Goal: Task Accomplishment & Management: Manage account settings

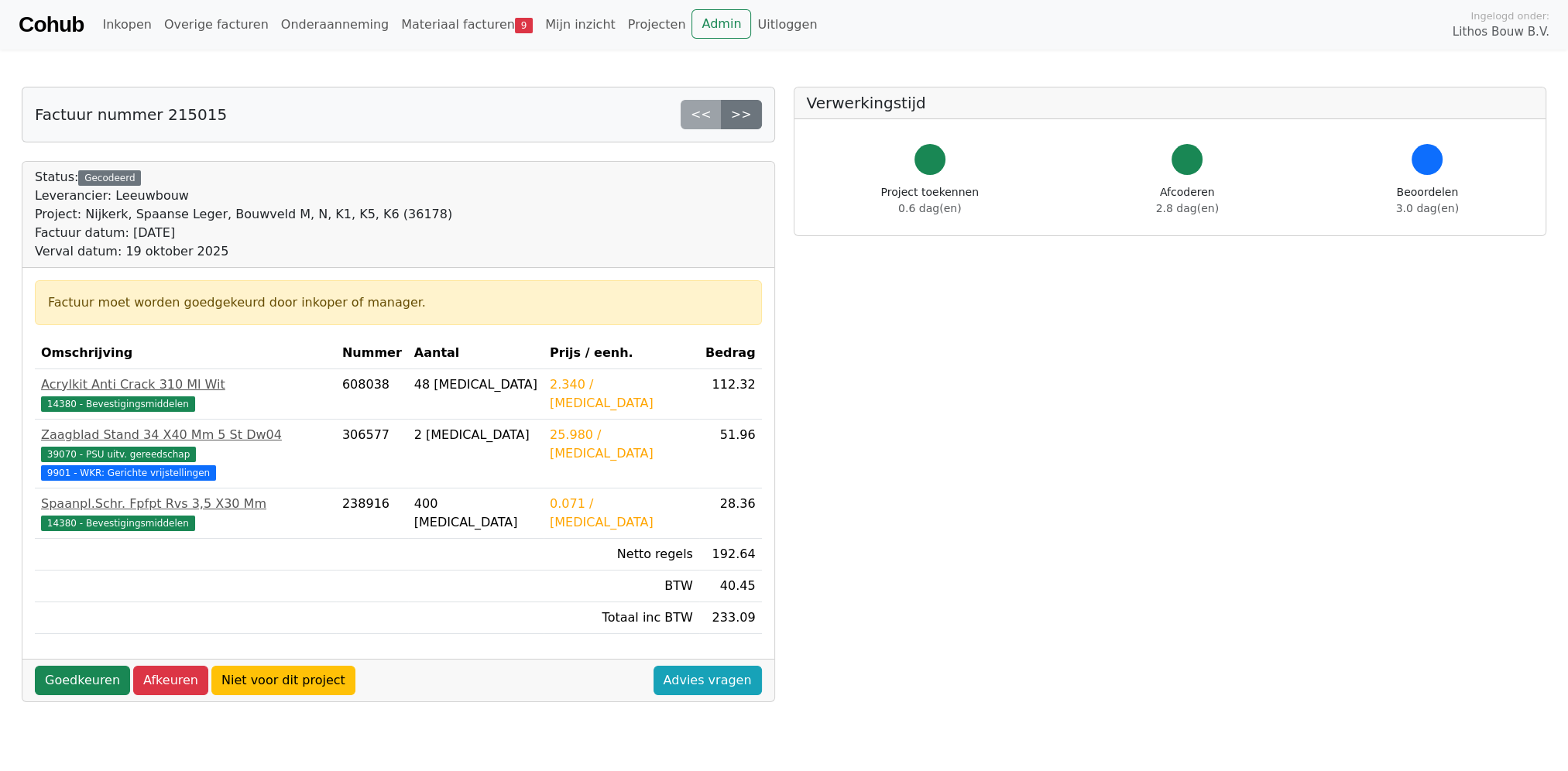
drag, startPoint x: 81, startPoint y: 654, endPoint x: 119, endPoint y: 704, distance: 62.8
click at [124, 709] on div "Factuur nummer 215015 << >> Status: Gecodeerd Leverancier: Leeuwbouw Project: N…" at bounding box center [398, 599] width 772 height 1026
click at [90, 666] on link "Goedkeuren" at bounding box center [82, 680] width 96 height 30
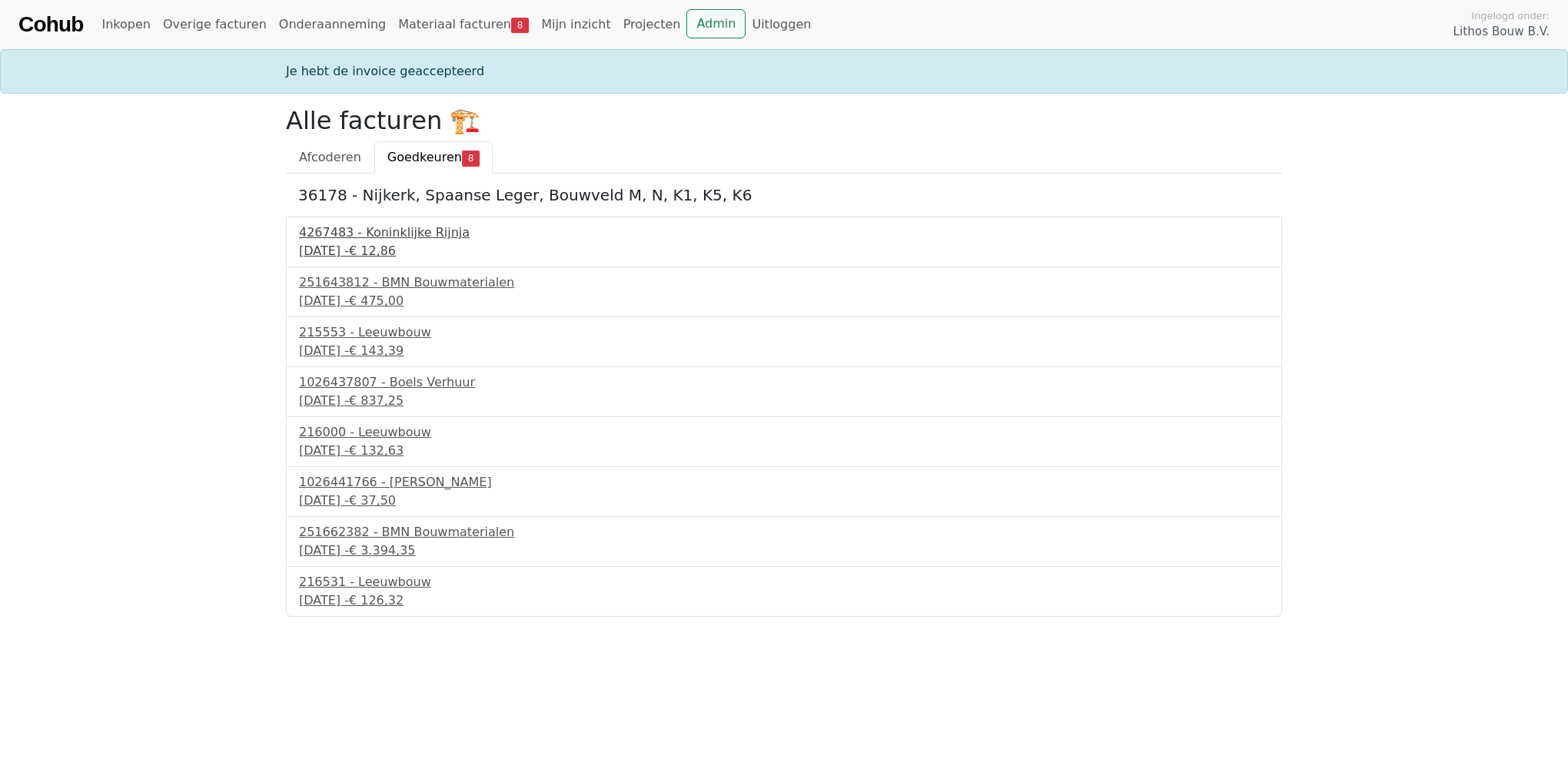
click at [382, 229] on div "4267483 - Koninklijke Rijnja" at bounding box center [784, 233] width 970 height 19
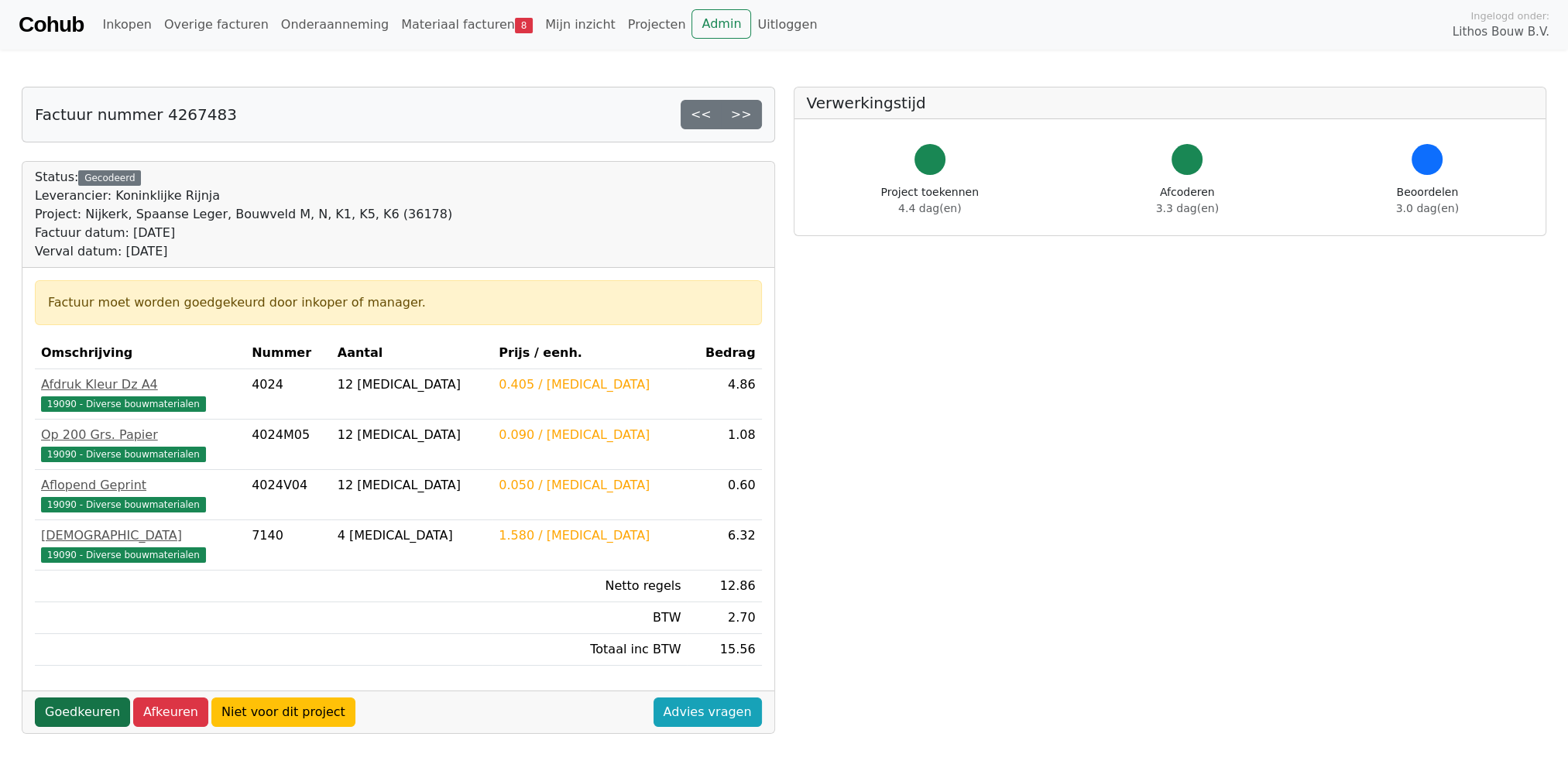
click at [71, 708] on link "Goedkeuren" at bounding box center [82, 713] width 96 height 30
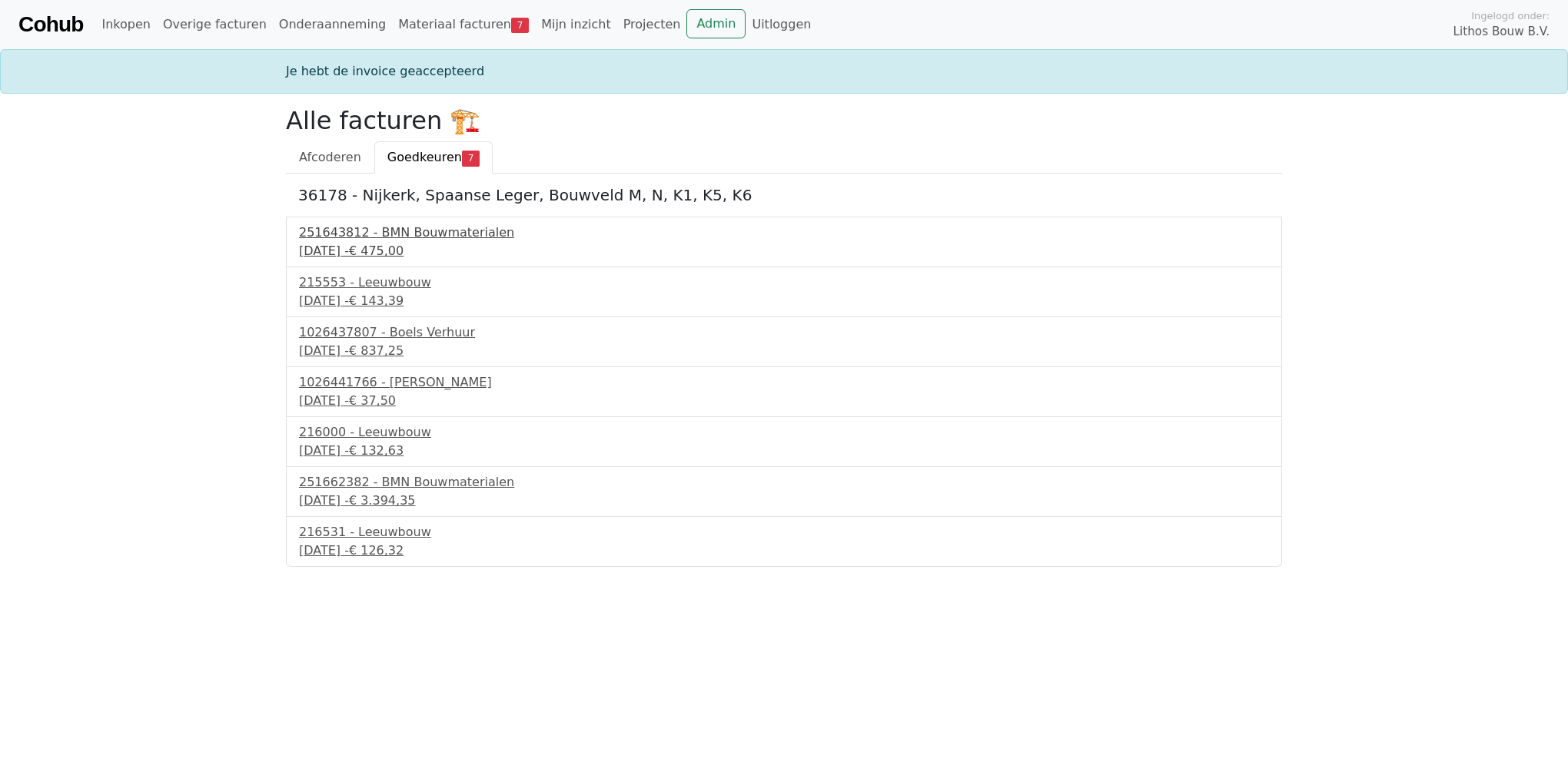
click at [412, 239] on div "251643812 - BMN Bouwmaterialen" at bounding box center [784, 233] width 970 height 19
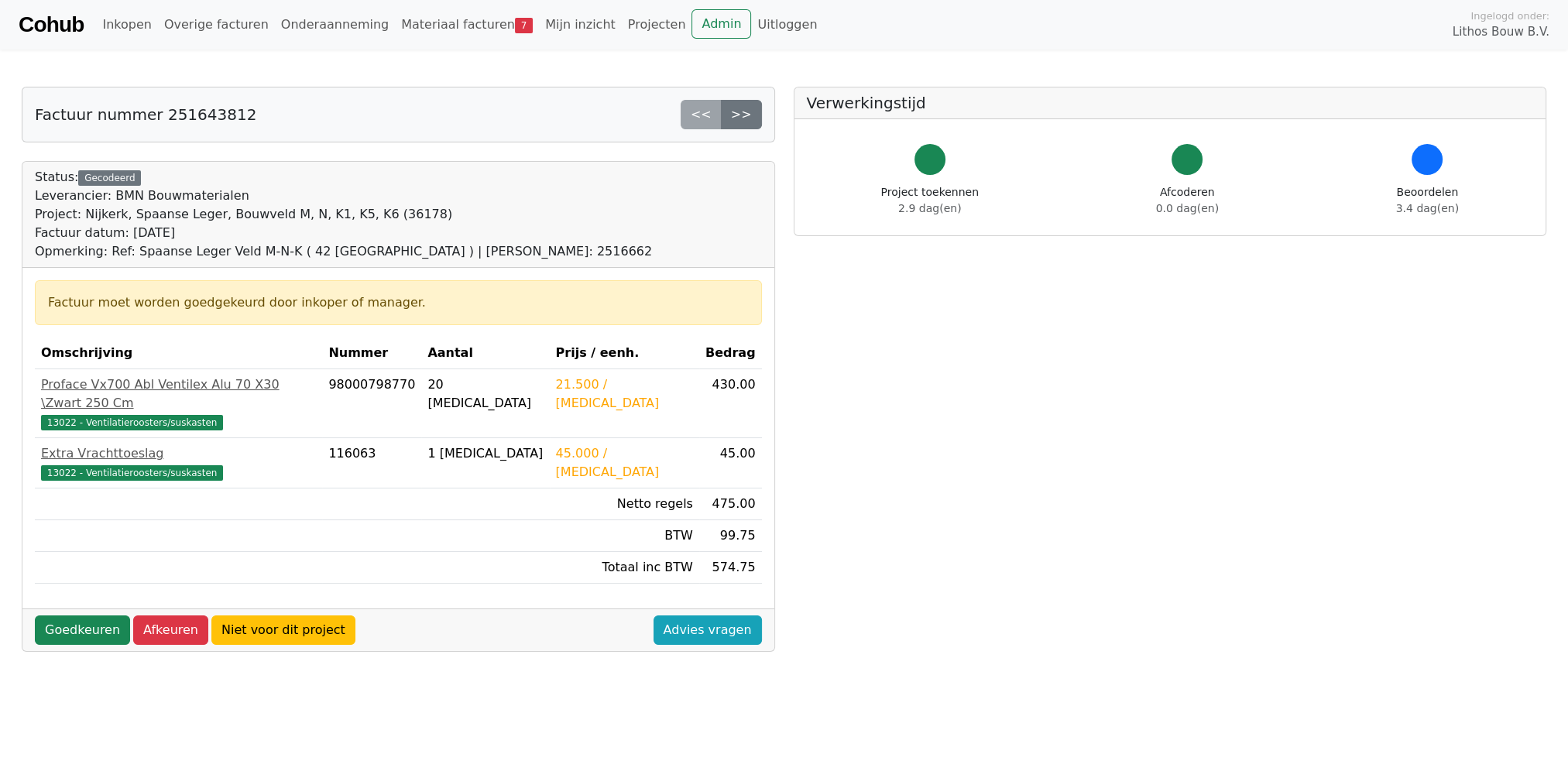
scroll to position [128, 0]
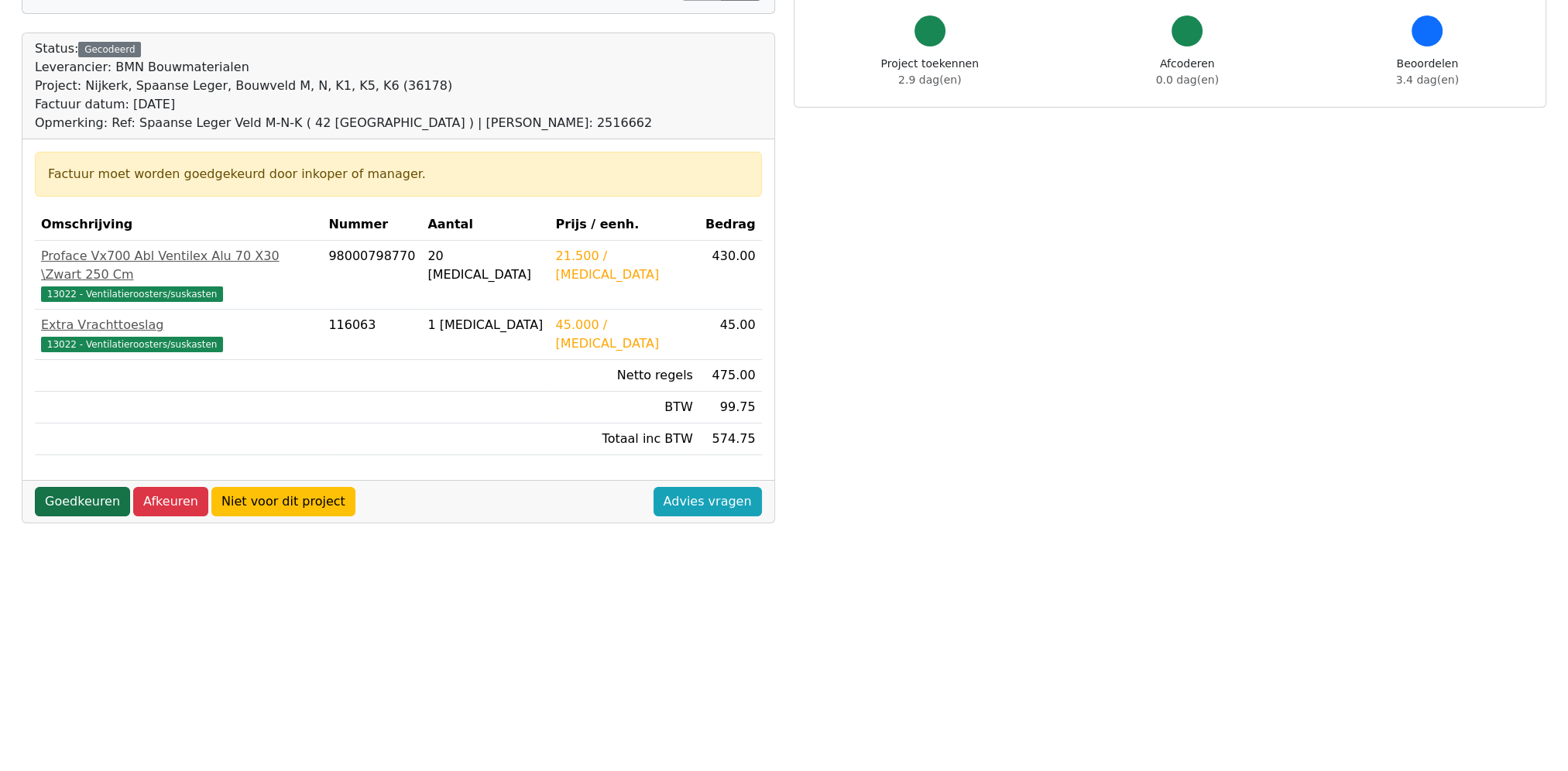
click at [85, 487] on link "Goedkeuren" at bounding box center [82, 502] width 96 height 30
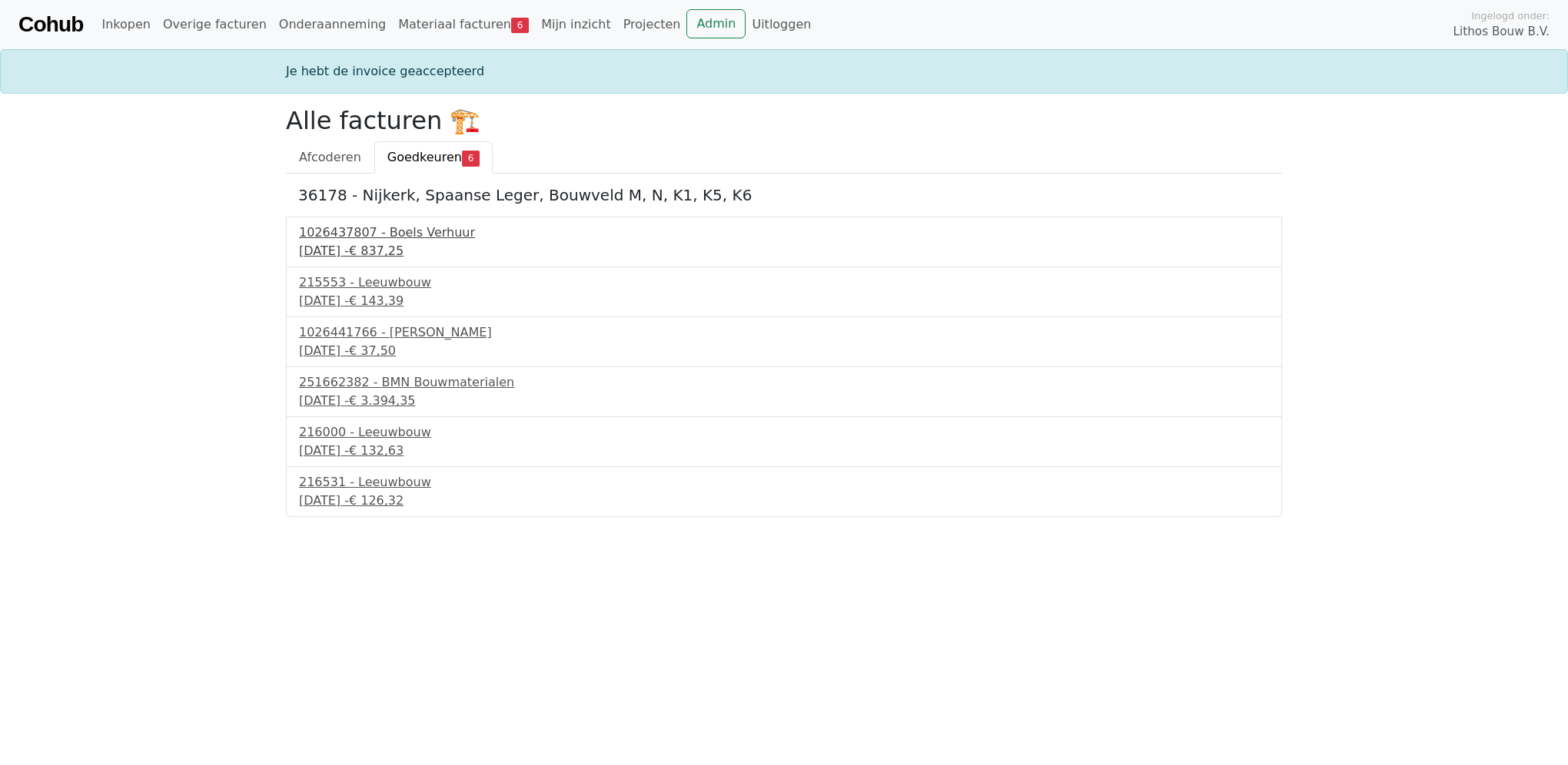
click at [405, 237] on div "1026437807 - Boels Verhuur" at bounding box center [784, 233] width 970 height 19
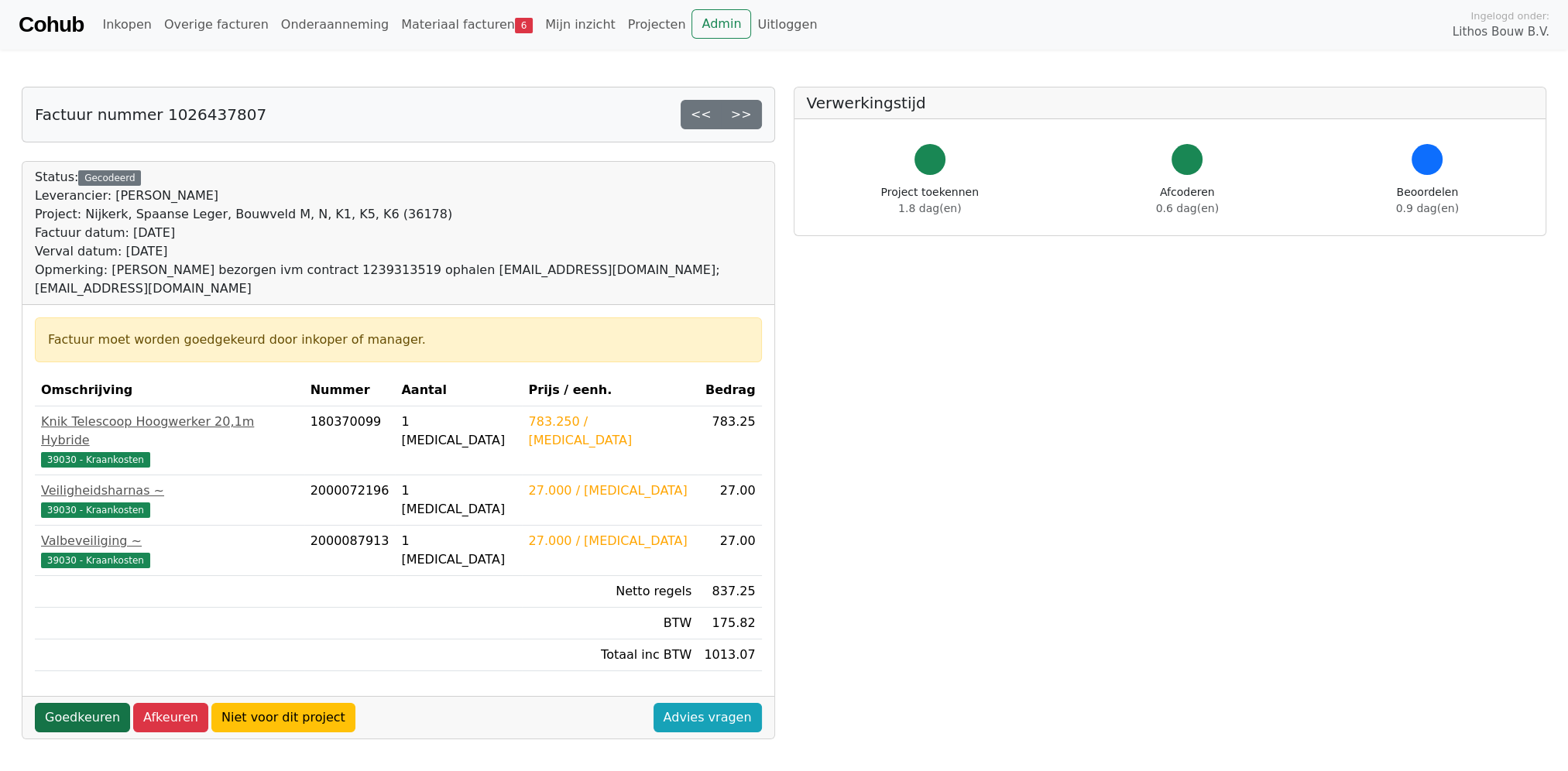
click at [83, 703] on link "Goedkeuren" at bounding box center [82, 718] width 96 height 30
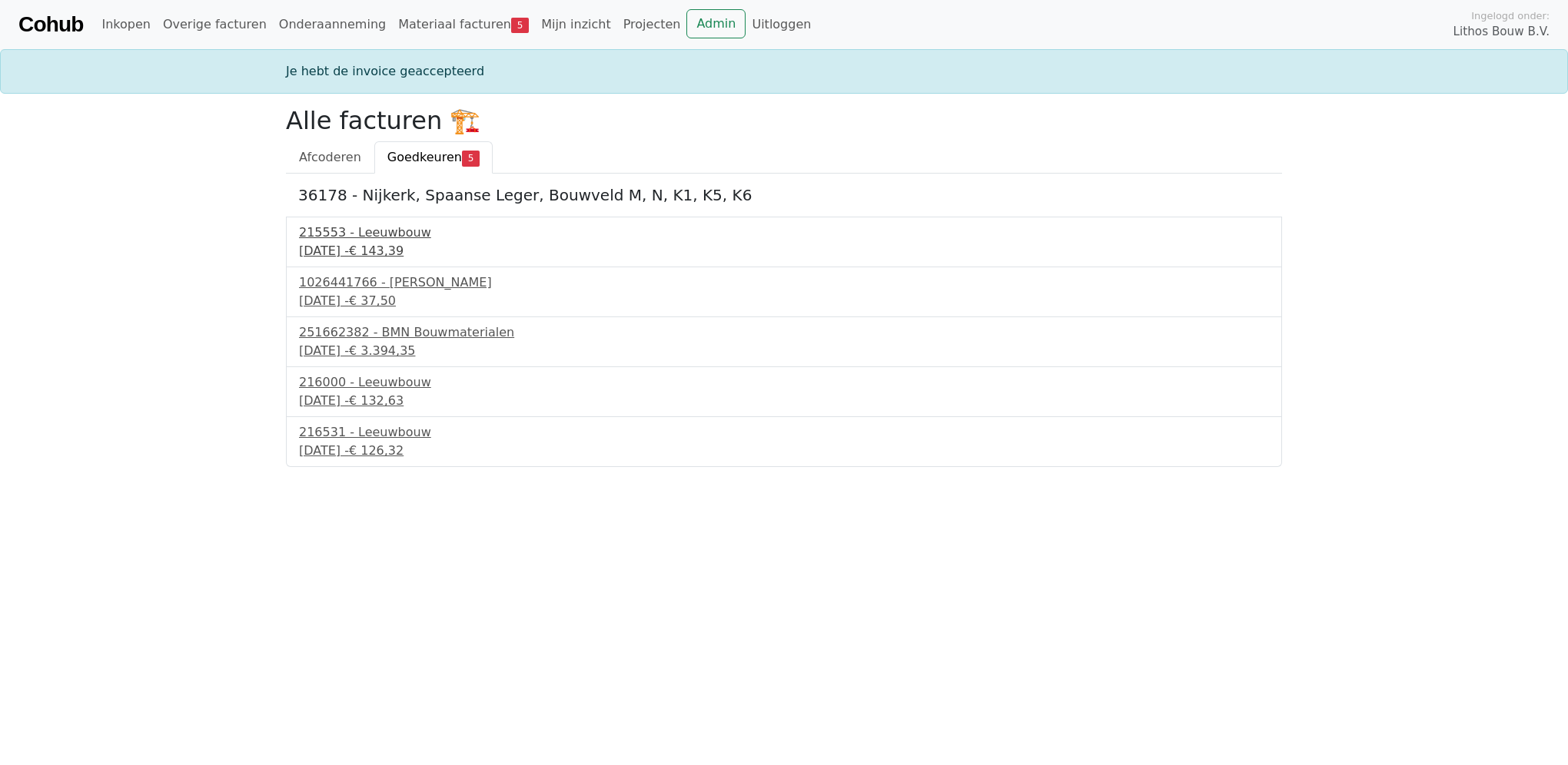
click at [371, 242] on div "22 september 2025 - € 143,39" at bounding box center [784, 251] width 970 height 19
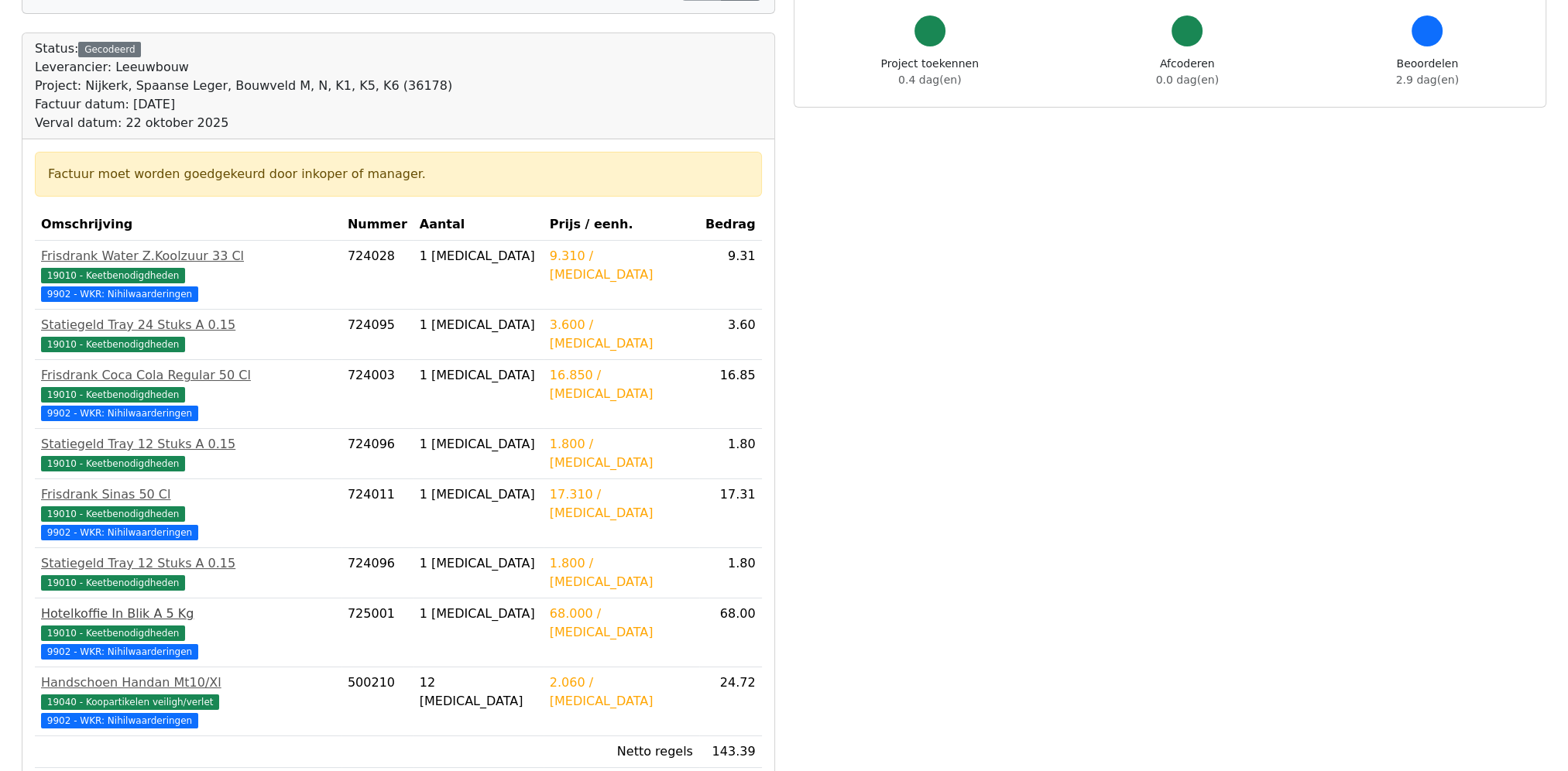
scroll to position [232, 0]
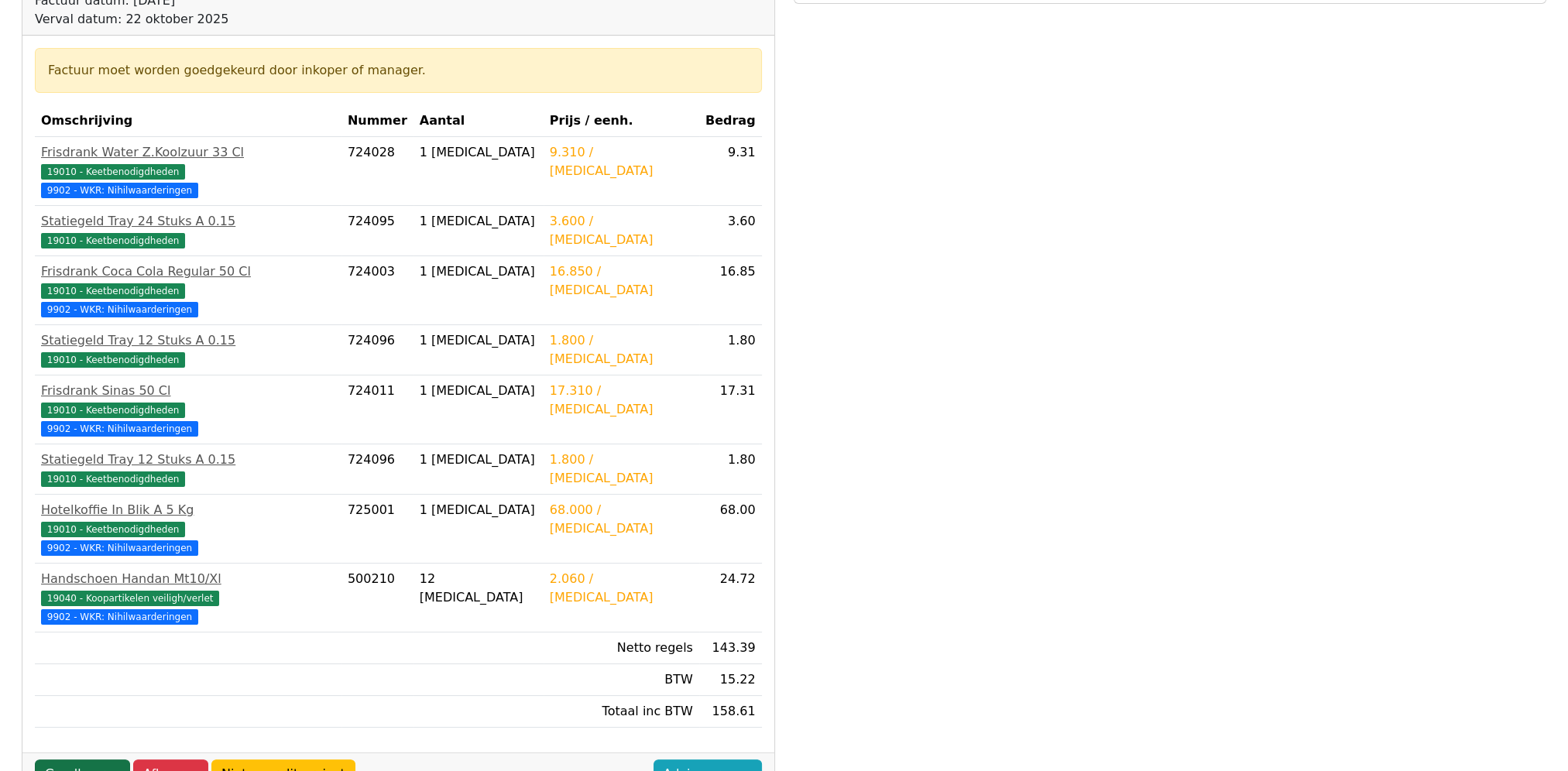
click at [96, 759] on link "Goedkeuren" at bounding box center [82, 774] width 96 height 30
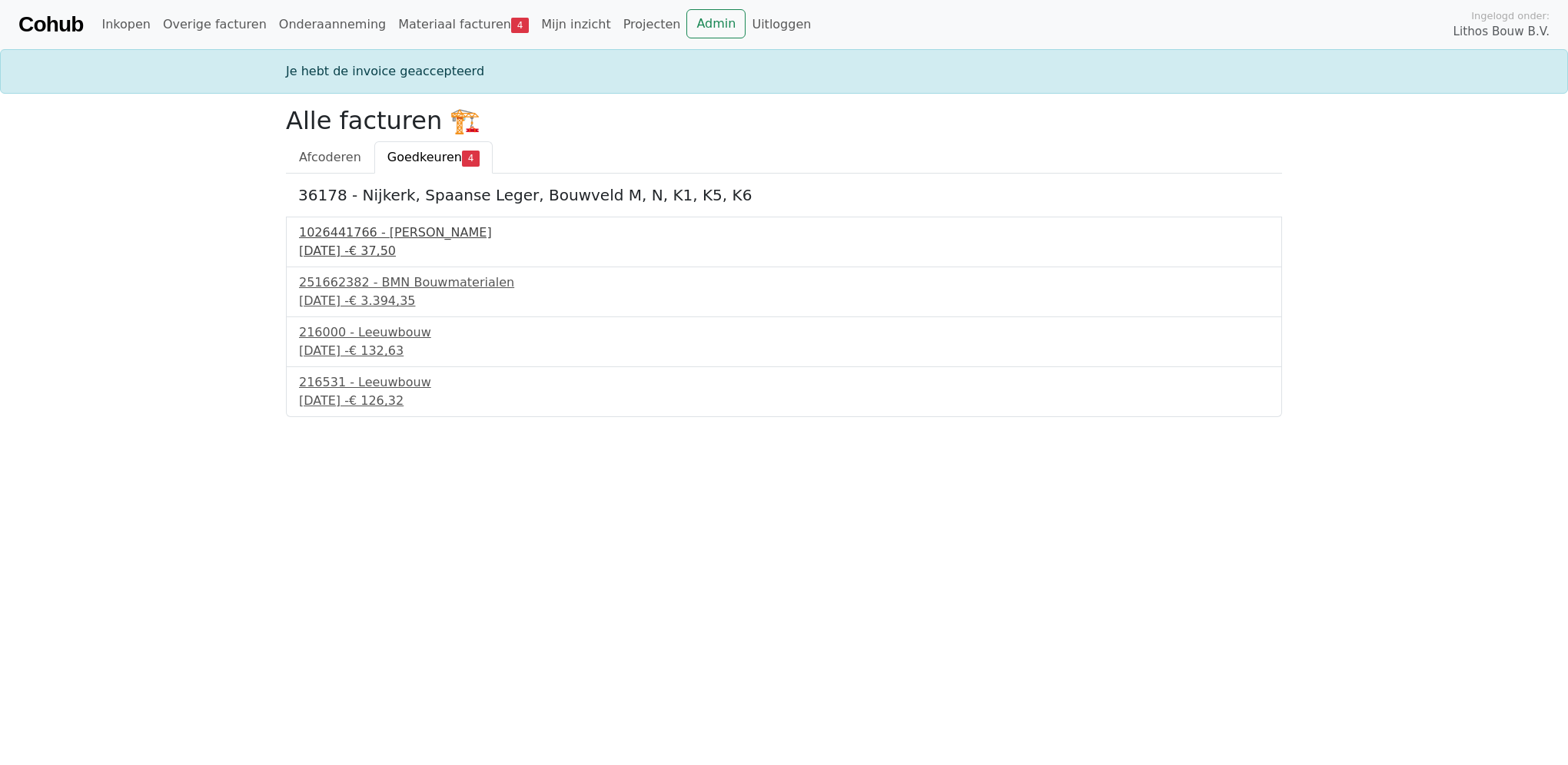
click at [384, 238] on div "1026441766 - [PERSON_NAME]" at bounding box center [784, 233] width 970 height 19
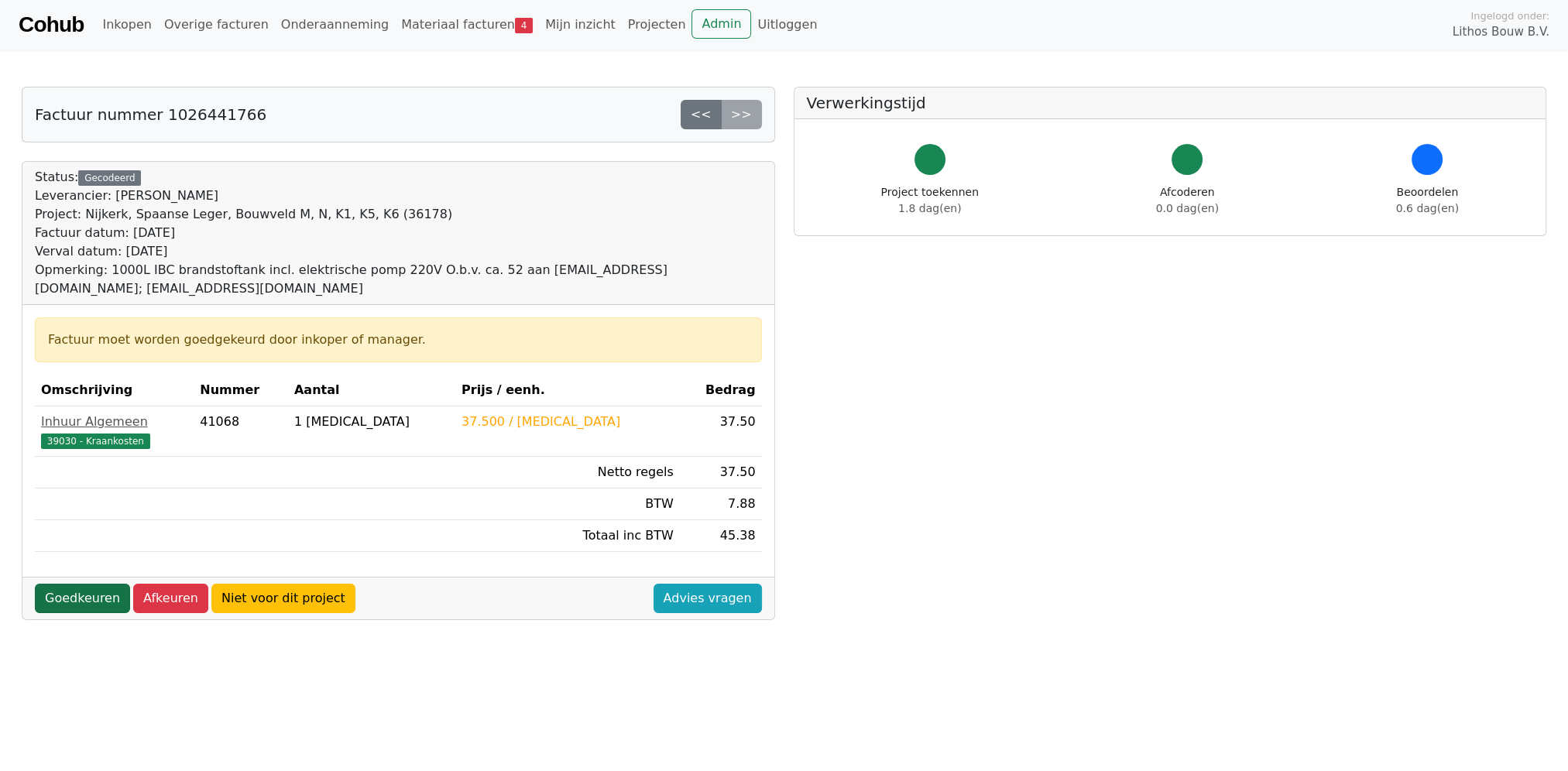
click at [78, 585] on link "Goedkeuren" at bounding box center [82, 599] width 96 height 30
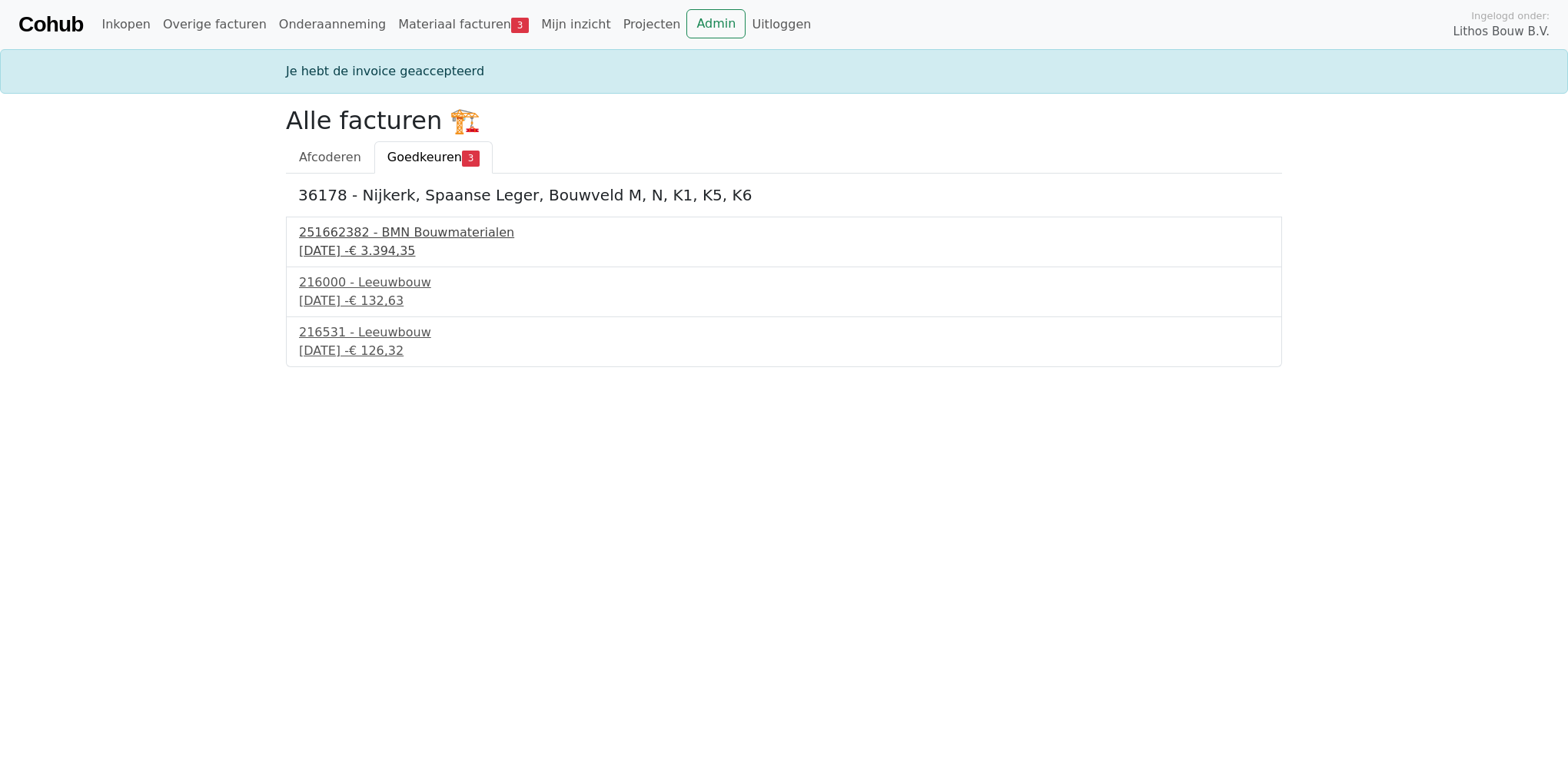
click at [414, 232] on div "251662382 - BMN Bouwmaterialen" at bounding box center [784, 233] width 970 height 19
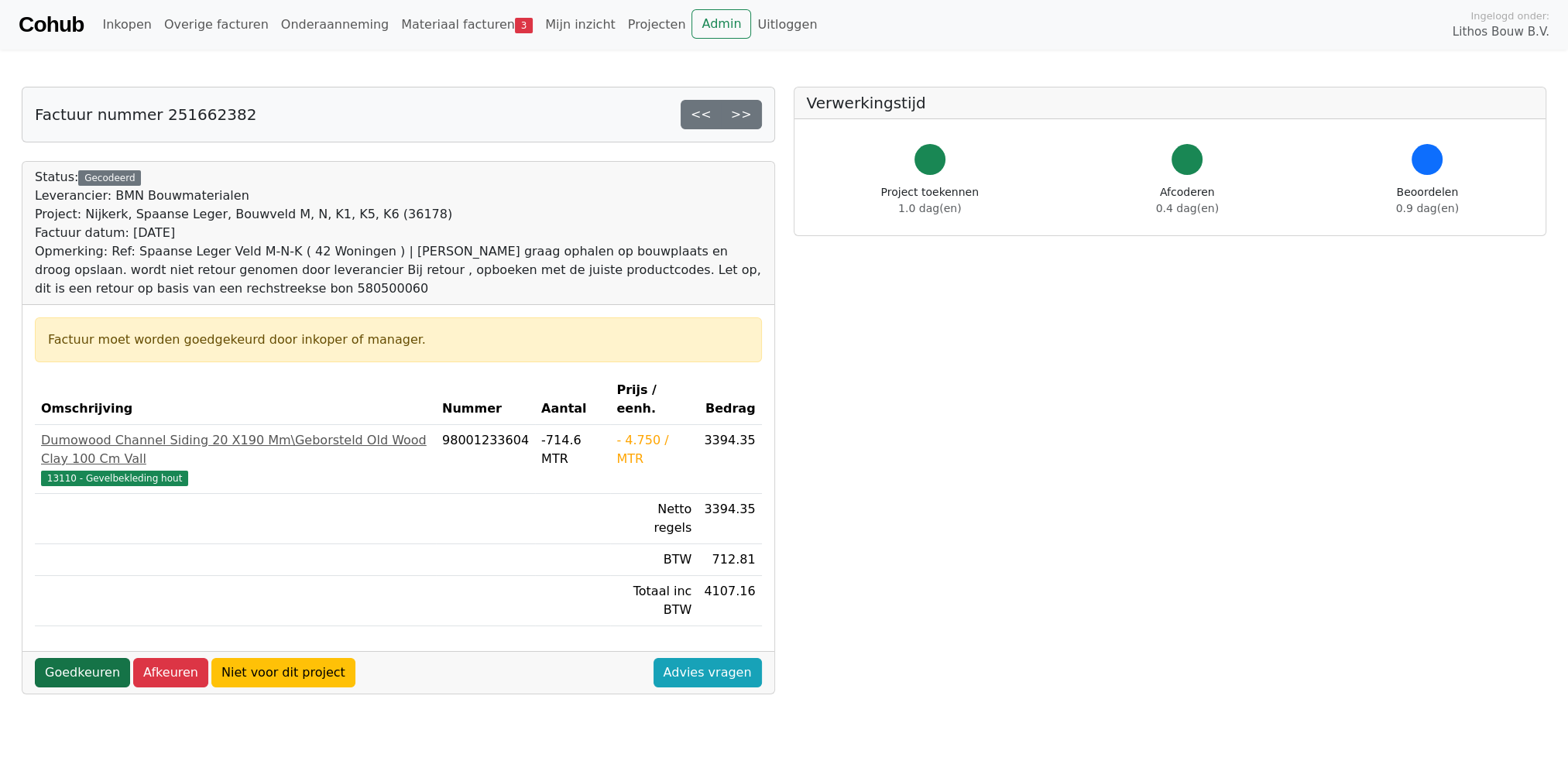
click at [65, 658] on link "Goedkeuren" at bounding box center [82, 673] width 96 height 30
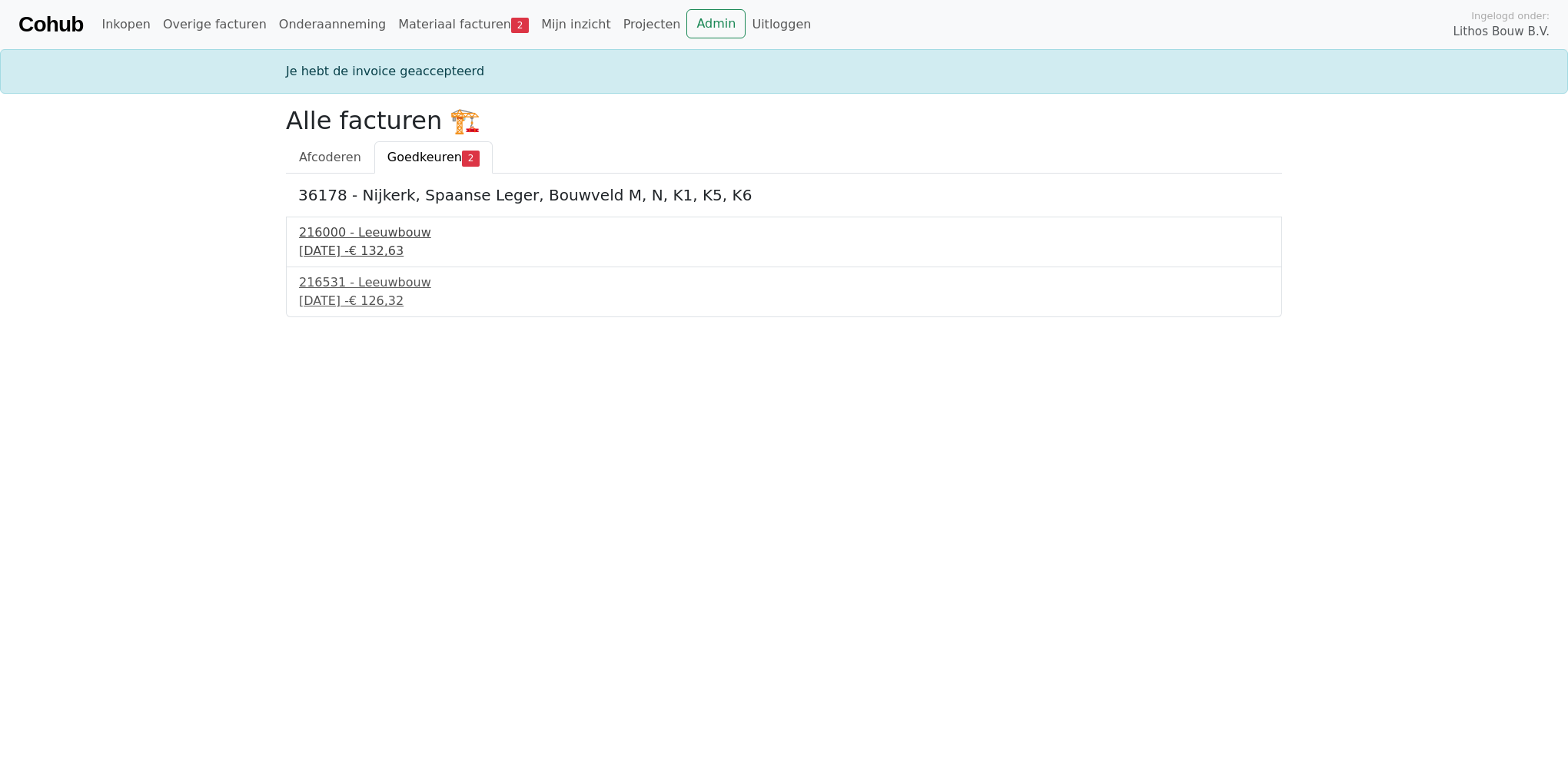
click at [361, 248] on div "23 september 2025 - € 132,63" at bounding box center [784, 251] width 970 height 19
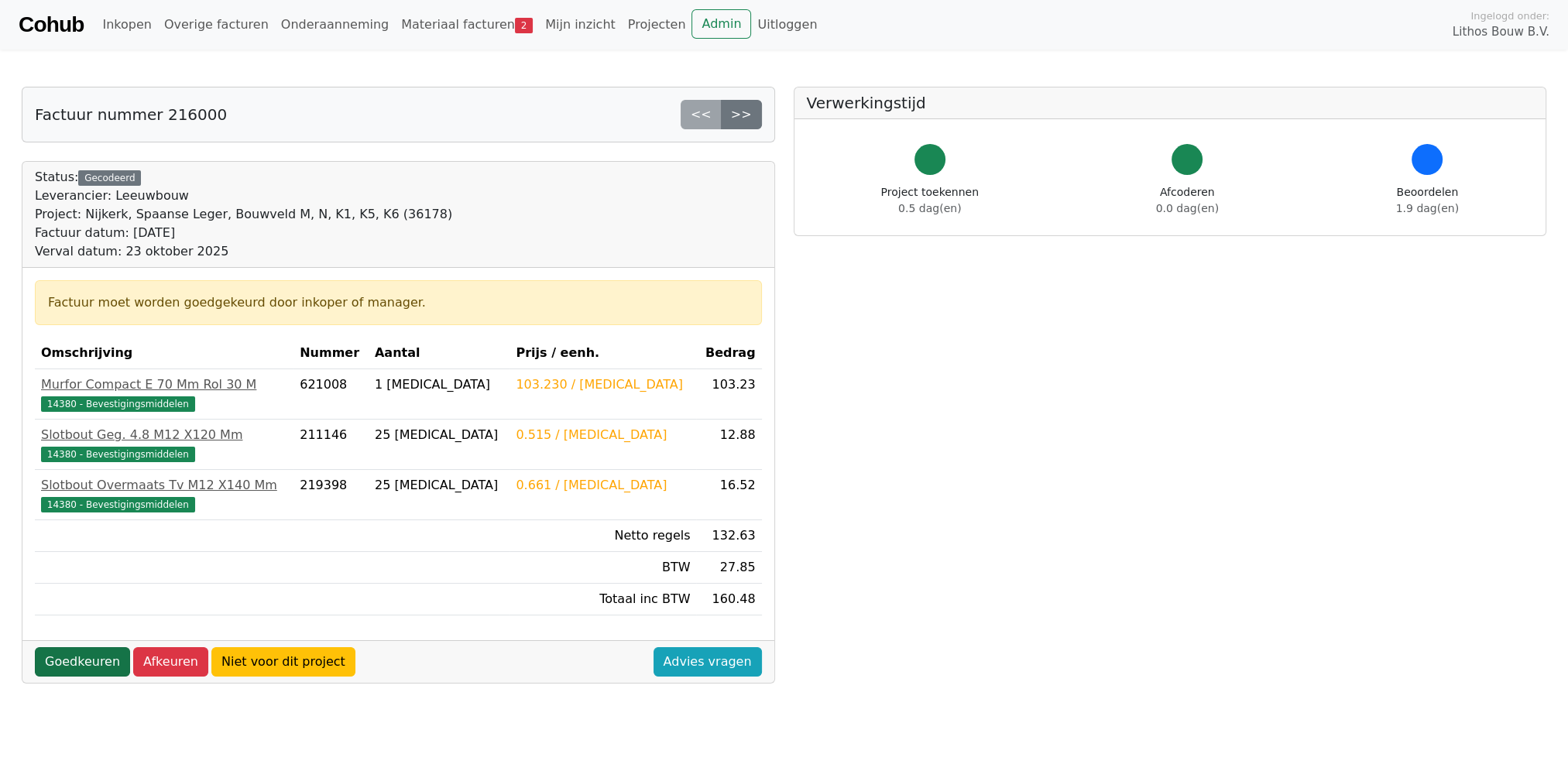
click at [59, 649] on link "Goedkeuren" at bounding box center [82, 662] width 96 height 30
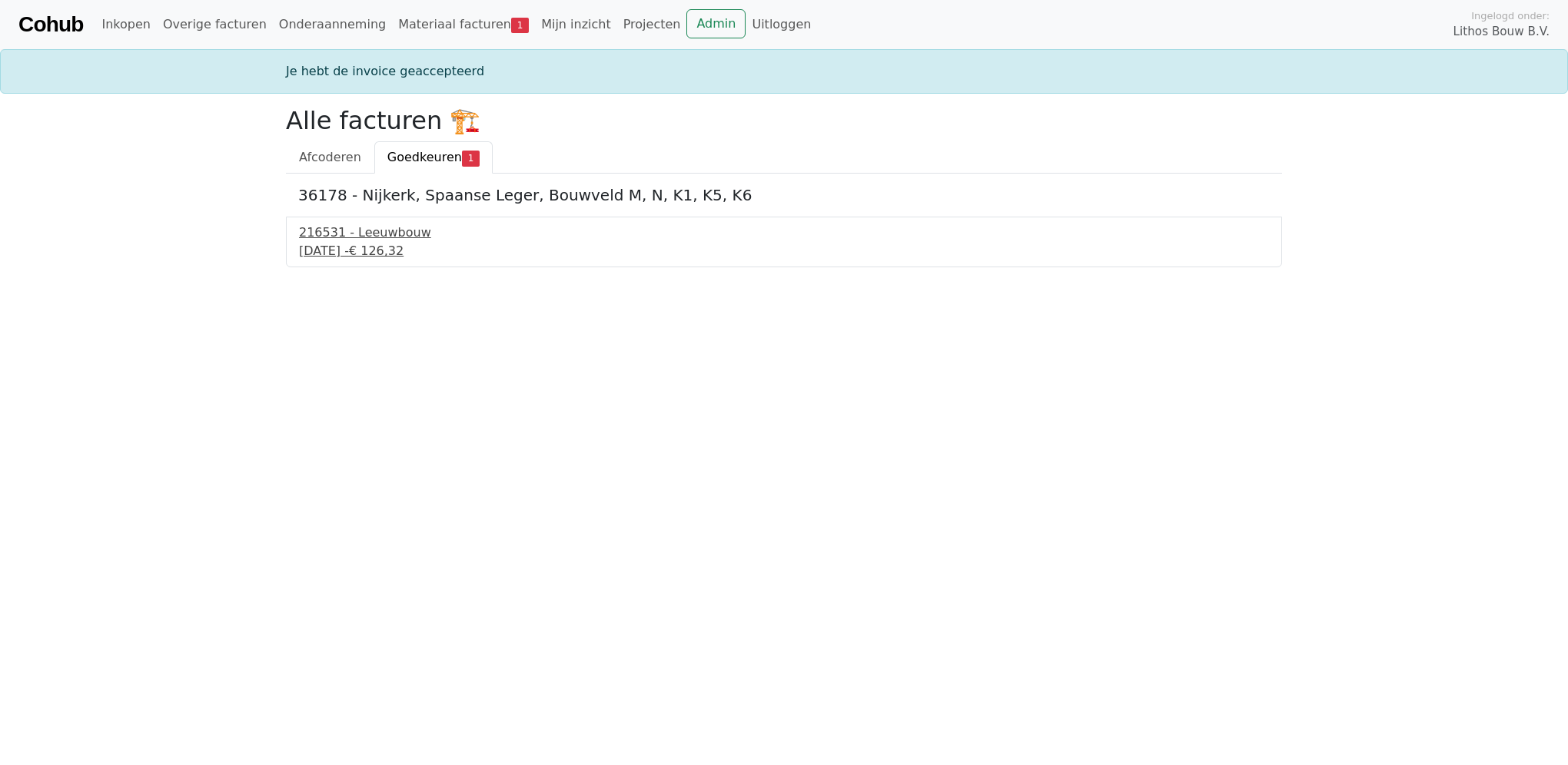
click at [387, 245] on div "[DATE] - € 126,32" at bounding box center [784, 251] width 970 height 19
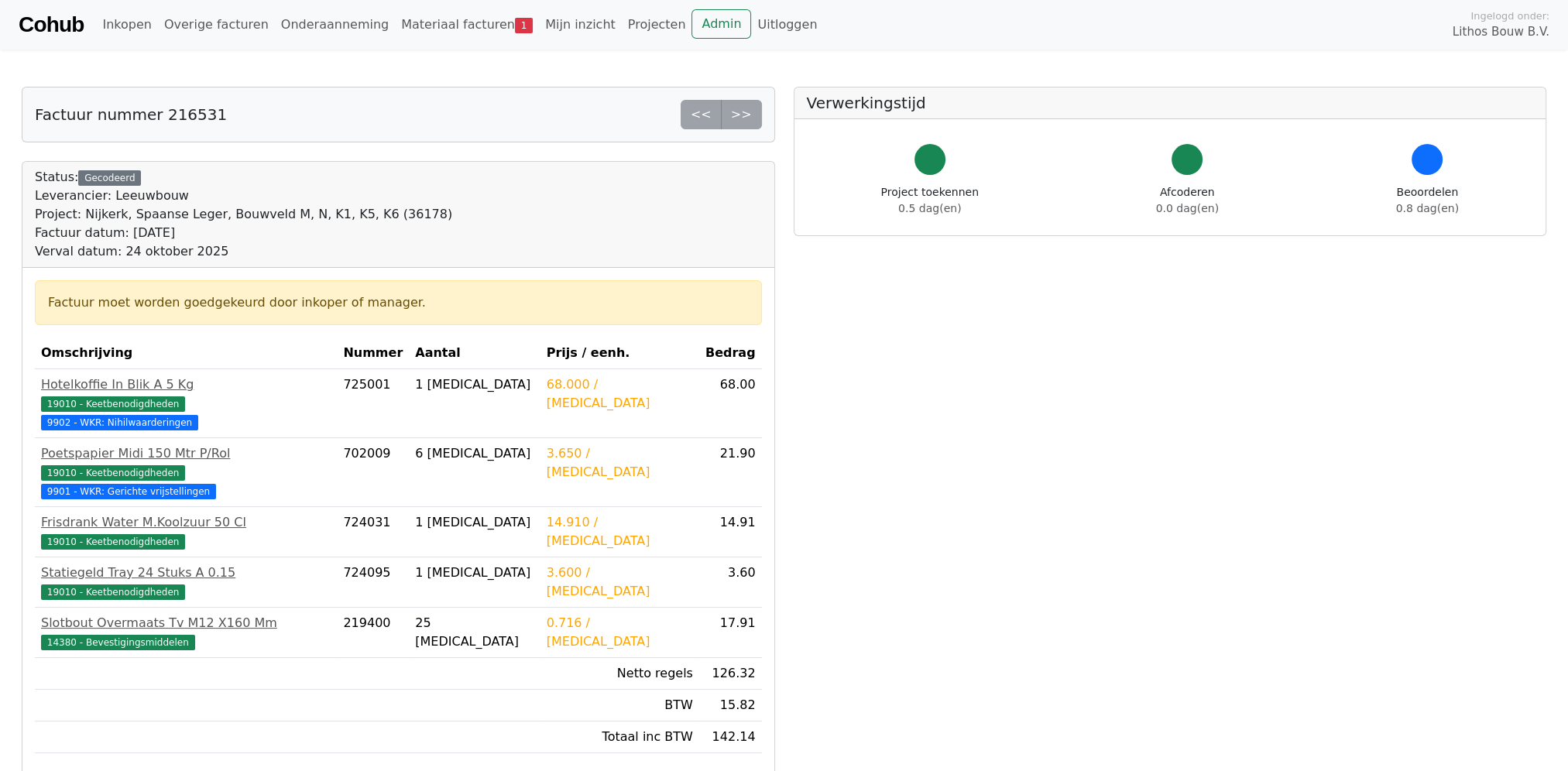
scroll to position [103, 0]
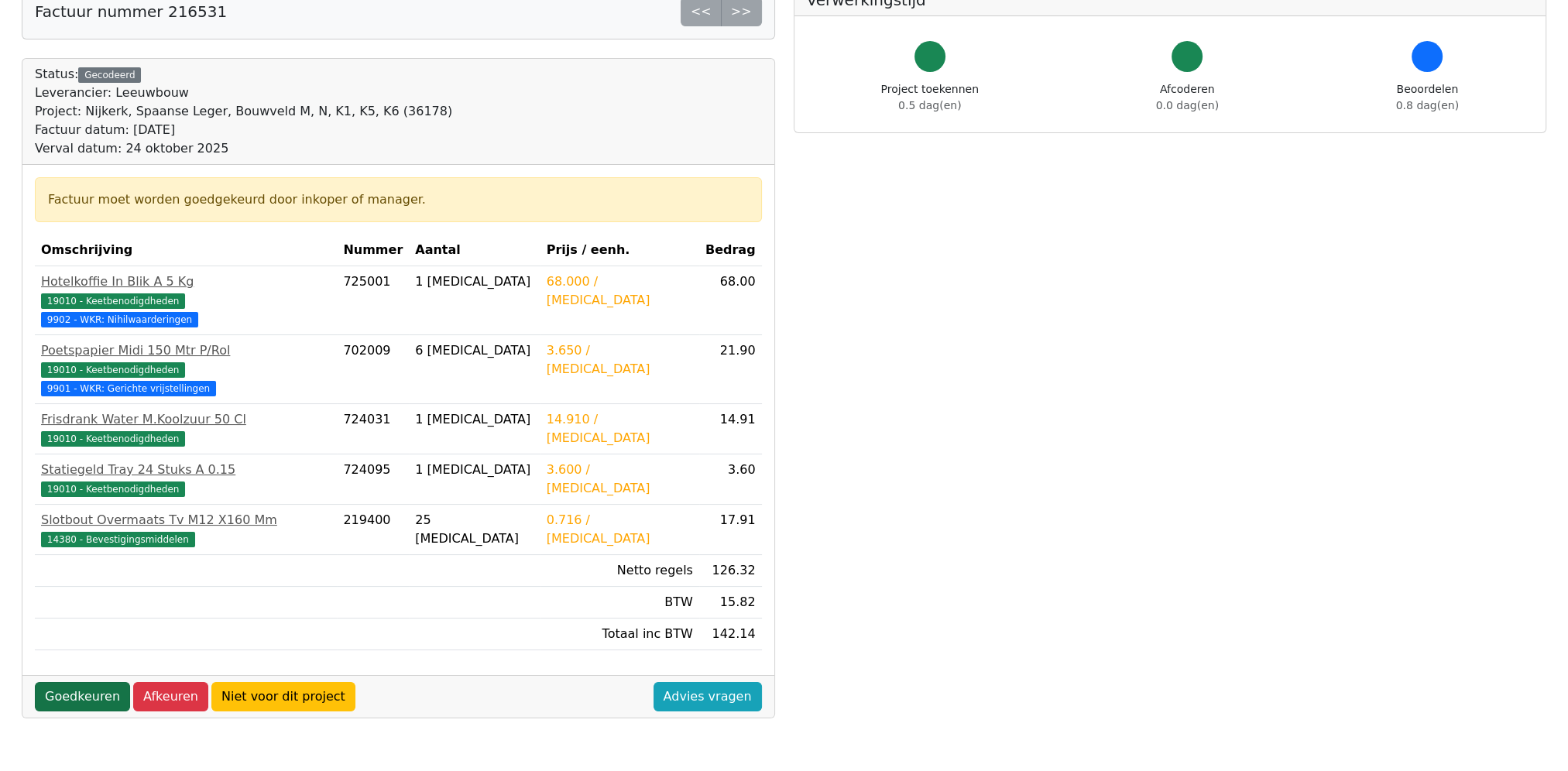
click at [78, 682] on link "Goedkeuren" at bounding box center [82, 697] width 96 height 30
